Goal: Find specific fact: Find specific fact

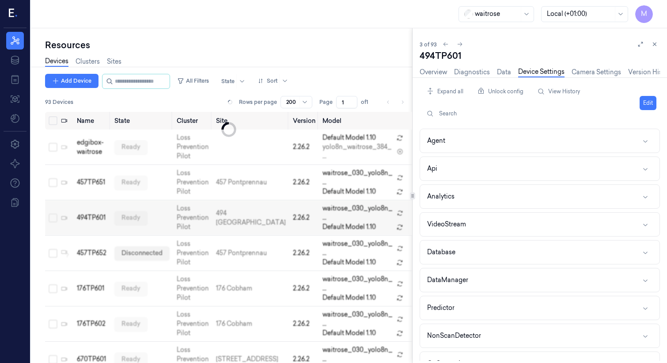
scroll to position [22, 0]
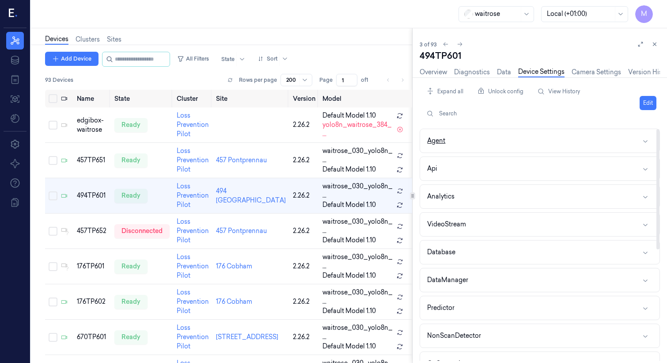
click at [451, 141] on button "Agent" at bounding box center [539, 140] width 239 height 23
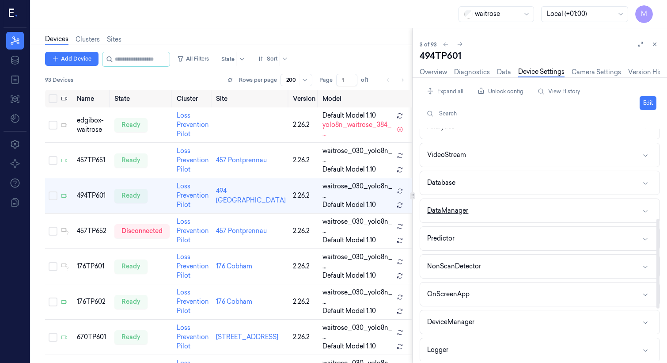
scroll to position [265, 0]
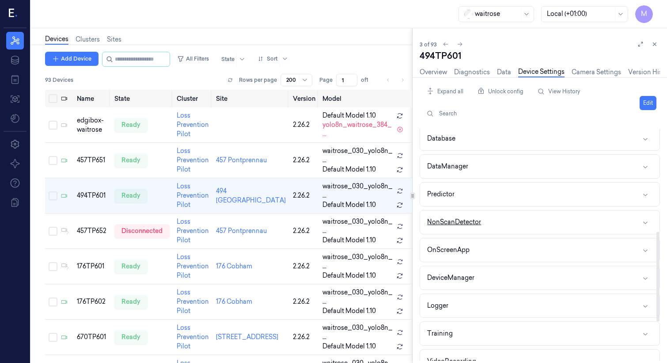
click at [508, 225] on button "NonScanDetector" at bounding box center [539, 221] width 239 height 23
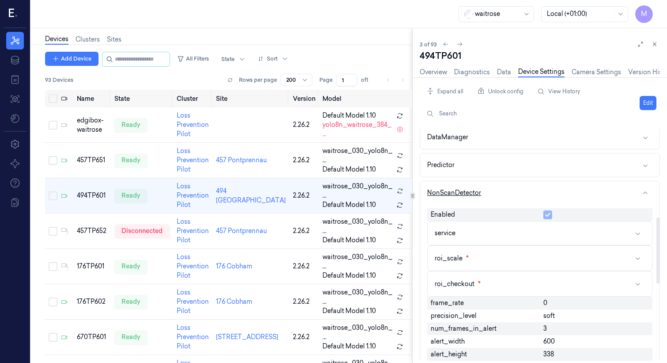
scroll to position [309, 0]
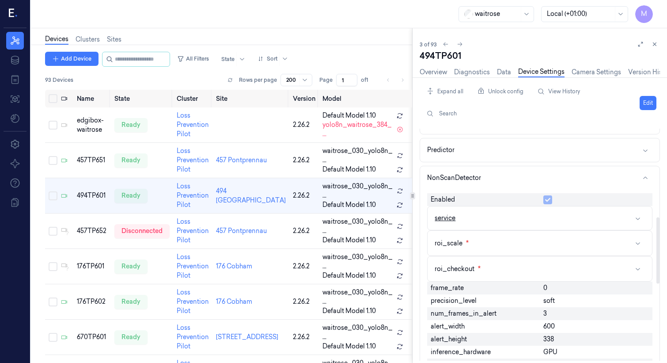
click at [636, 218] on icon "button" at bounding box center [637, 218] width 7 height 7
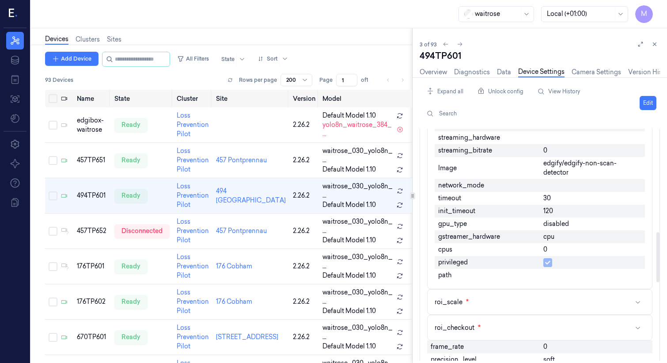
scroll to position [530, 0]
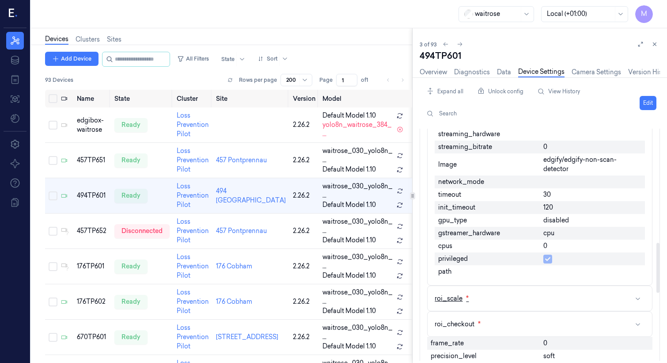
click at [638, 295] on icon "button" at bounding box center [637, 298] width 7 height 7
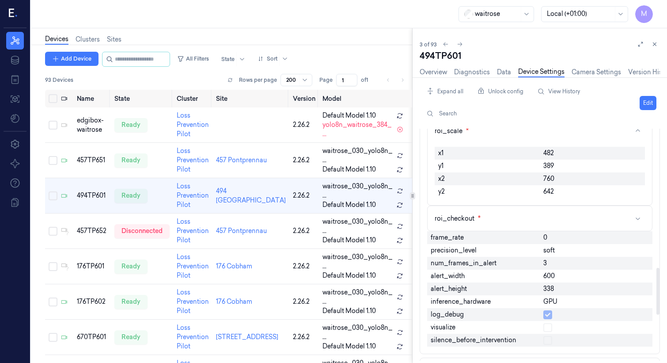
scroll to position [707, 0]
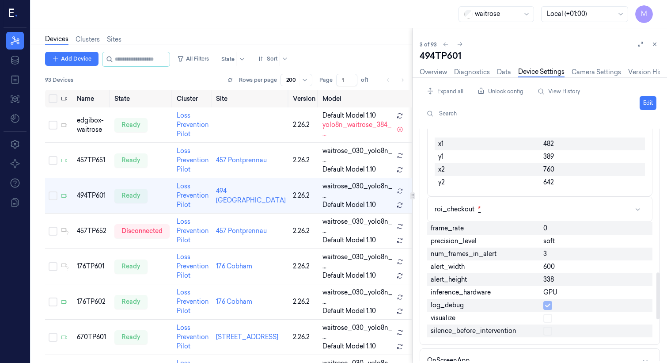
click at [640, 205] on icon "button" at bounding box center [637, 208] width 7 height 7
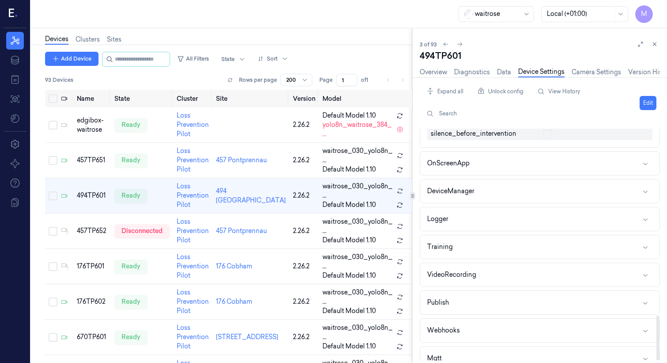
scroll to position [969, 0]
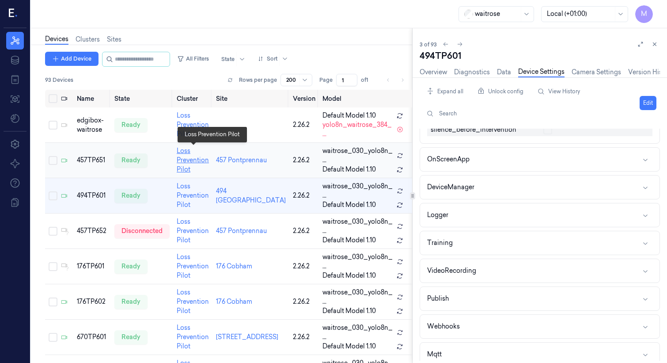
click at [190, 156] on link "Loss Prevention Pilot" at bounding box center [193, 160] width 32 height 26
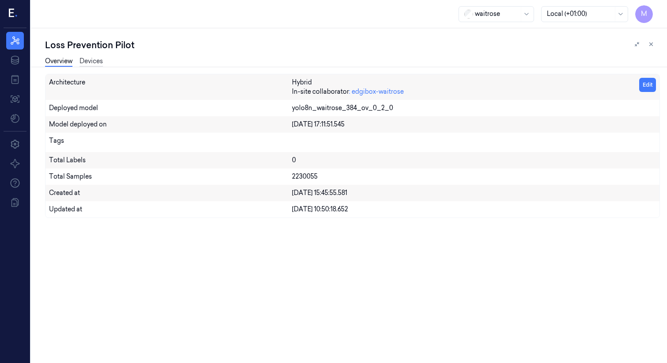
click at [91, 61] on link "Devices" at bounding box center [90, 62] width 23 height 10
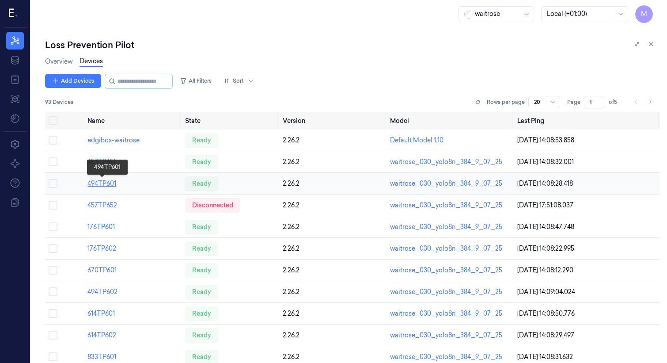
click at [105, 183] on link "494TP601" at bounding box center [101, 183] width 29 height 8
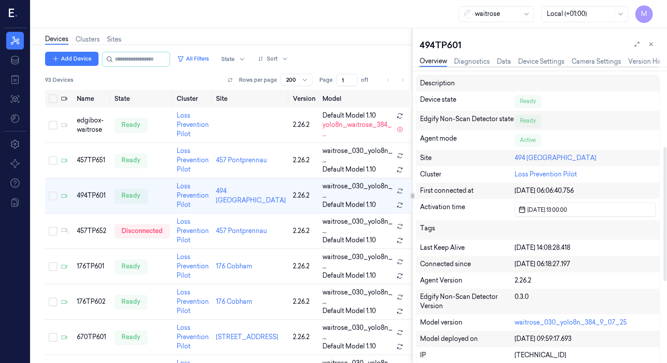
scroll to position [177, 0]
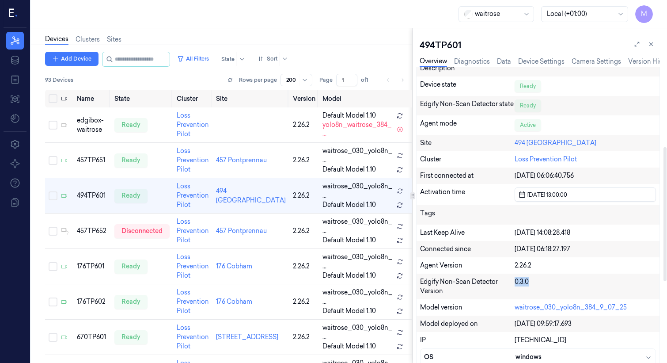
drag, startPoint x: 533, startPoint y: 284, endPoint x: 514, endPoint y: 280, distance: 19.5
click at [514, 280] on div "0.3.0" at bounding box center [584, 286] width 141 height 19
copy div "0.3.0"
